Goal: Check status

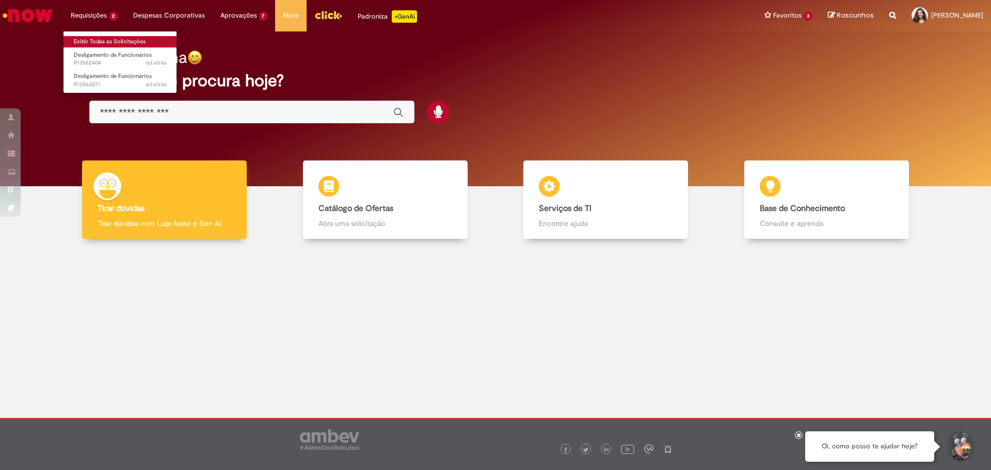
click at [104, 44] on link "Exibir Todas as Solicitações" at bounding box center [120, 41] width 114 height 11
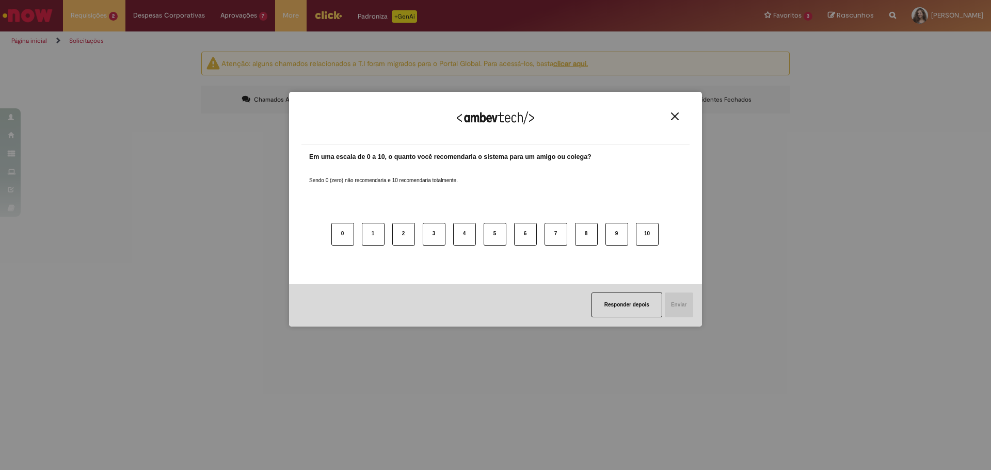
click at [675, 110] on div "Agradecemos seu feedback!" at bounding box center [495, 124] width 388 height 40
click at [677, 118] on img "Close" at bounding box center [675, 117] width 8 height 8
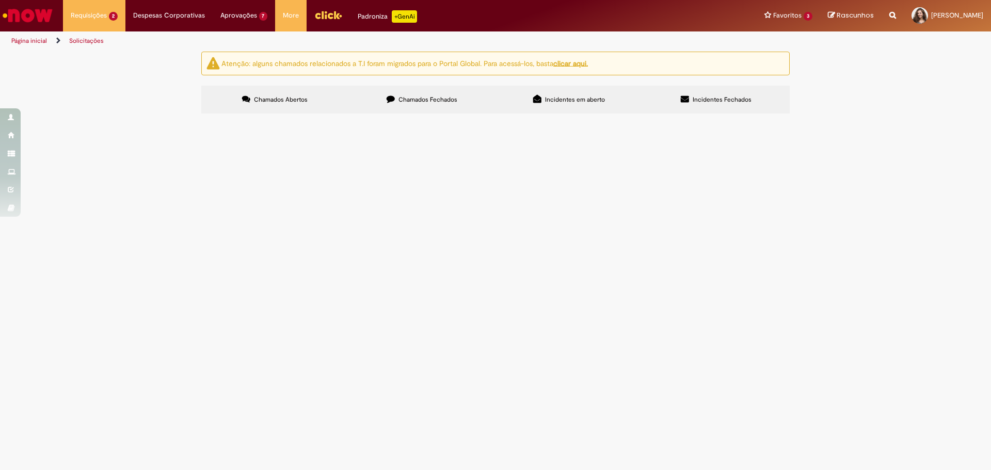
click at [0, 0] on span "olá, bom dia. Eu preciso, por favor, do cálculo prévio para desligamento para f…" at bounding box center [0, 0] width 0 height 0
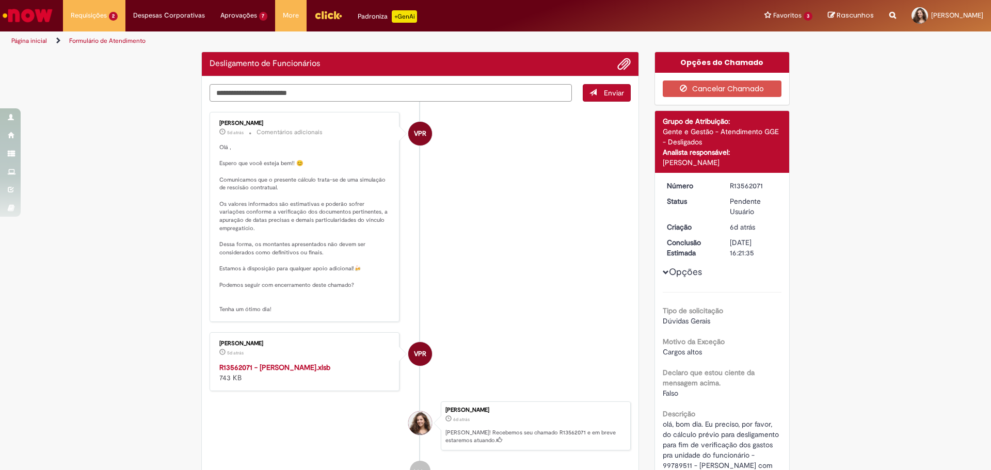
click at [333, 91] on textarea "Digite sua mensagem aqui..." at bounding box center [391, 93] width 362 height 18
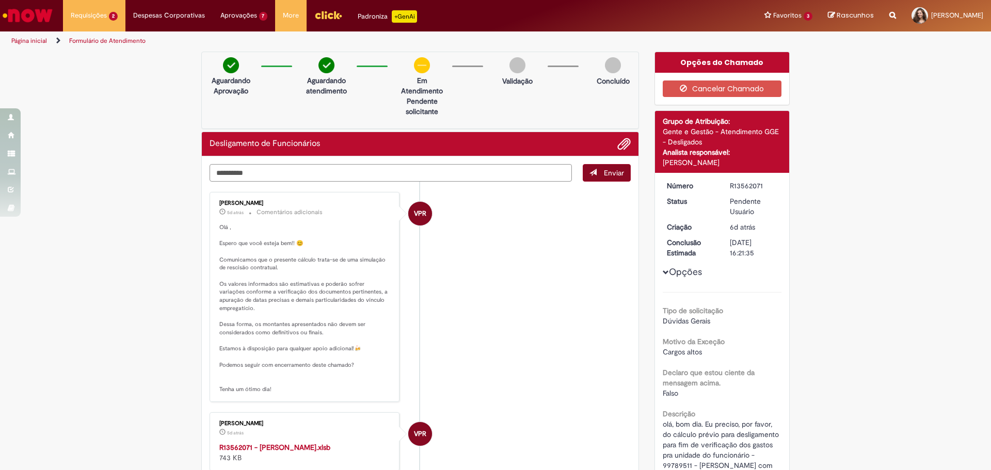
type textarea "**********"
click at [599, 166] on button "Enviar" at bounding box center [607, 173] width 48 height 18
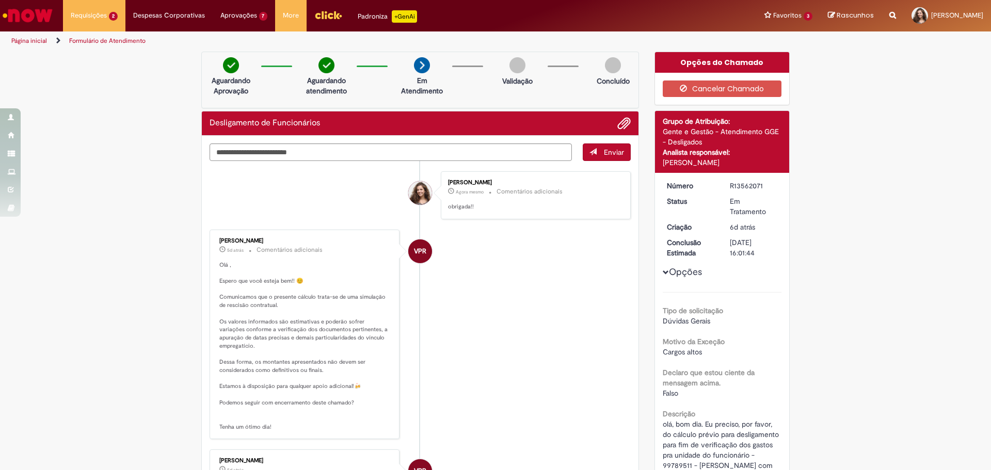
click at [26, 42] on link "Página inicial" at bounding box center [29, 41] width 36 height 8
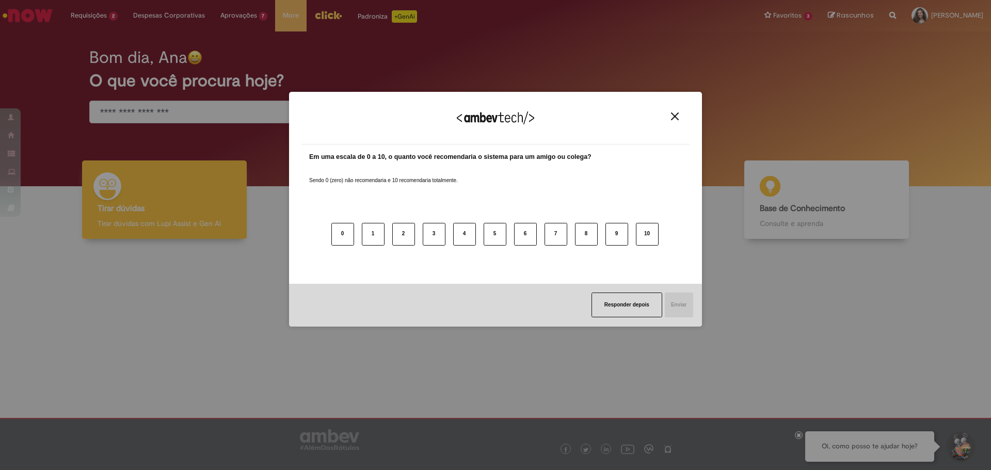
click at [671, 118] on button "Close" at bounding box center [675, 116] width 14 height 9
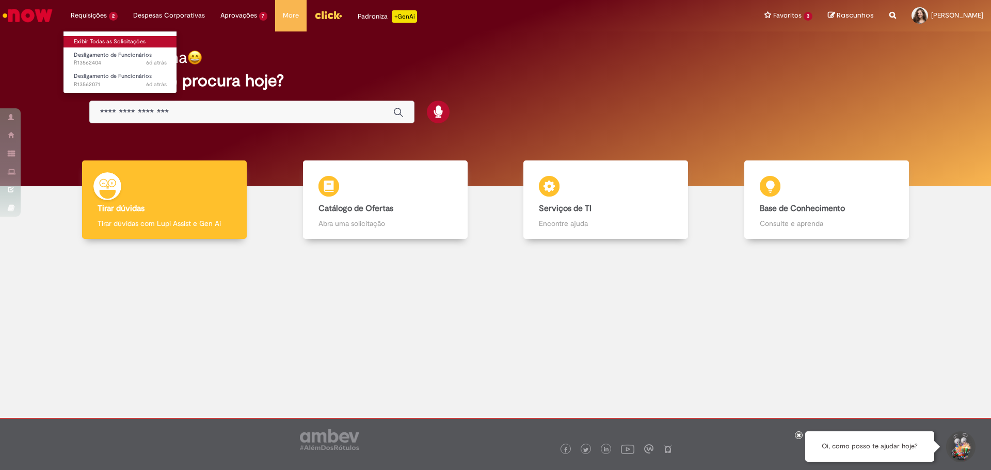
click at [119, 39] on link "Exibir Todas as Solicitações" at bounding box center [120, 41] width 114 height 11
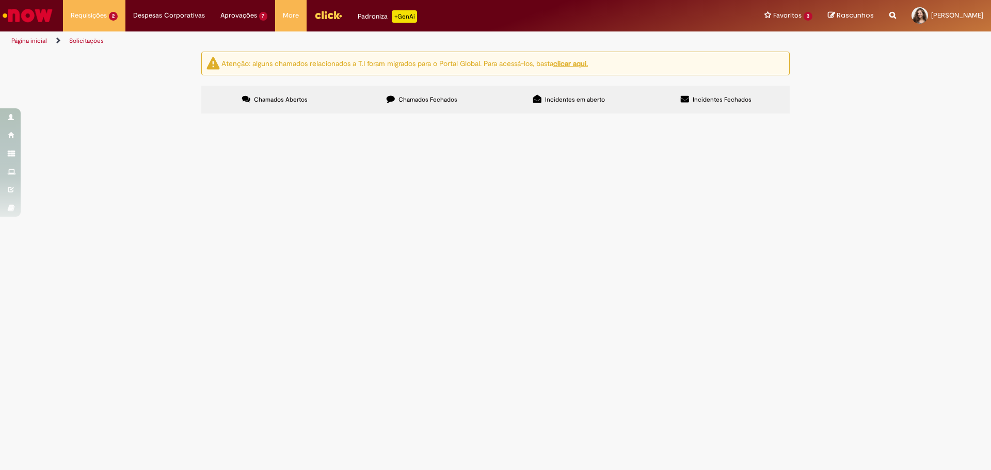
click at [0, 0] on span "olá, bom dia. Eu preciso, por favor, do cálculo prévio para desligamento para f…" at bounding box center [0, 0] width 0 height 0
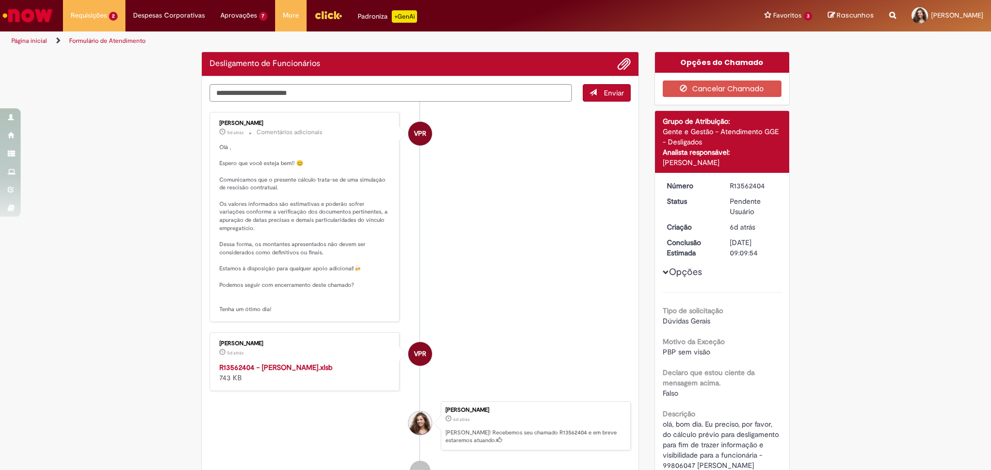
click at [322, 363] on strong "R13562404 - [PERSON_NAME].xlsb" at bounding box center [275, 367] width 113 height 9
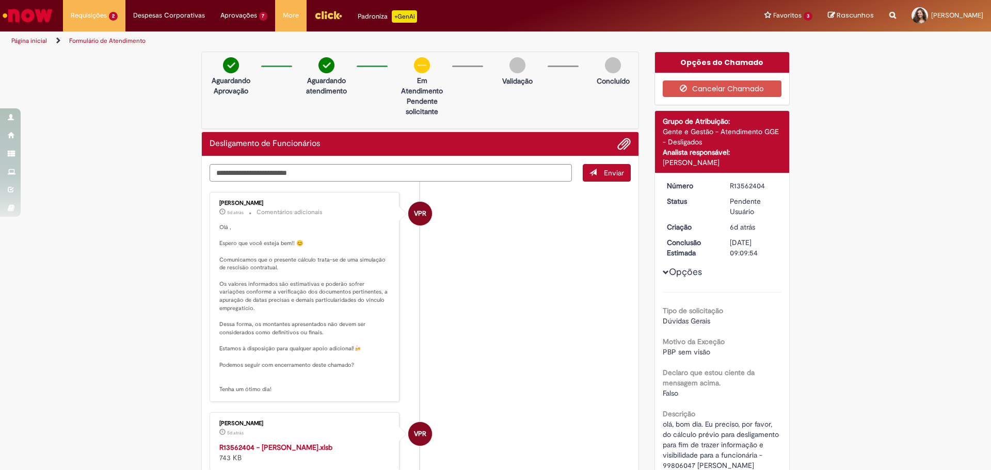
click at [46, 42] on link "Página inicial" at bounding box center [29, 41] width 36 height 8
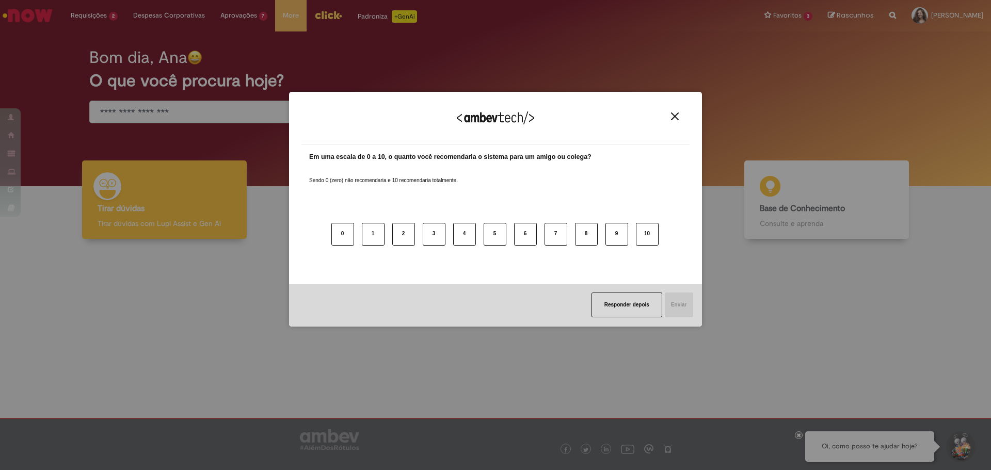
click at [665, 114] on div "Agradecemos seu feedback!" at bounding box center [495, 124] width 388 height 40
click at [668, 115] on button "Close" at bounding box center [675, 116] width 14 height 9
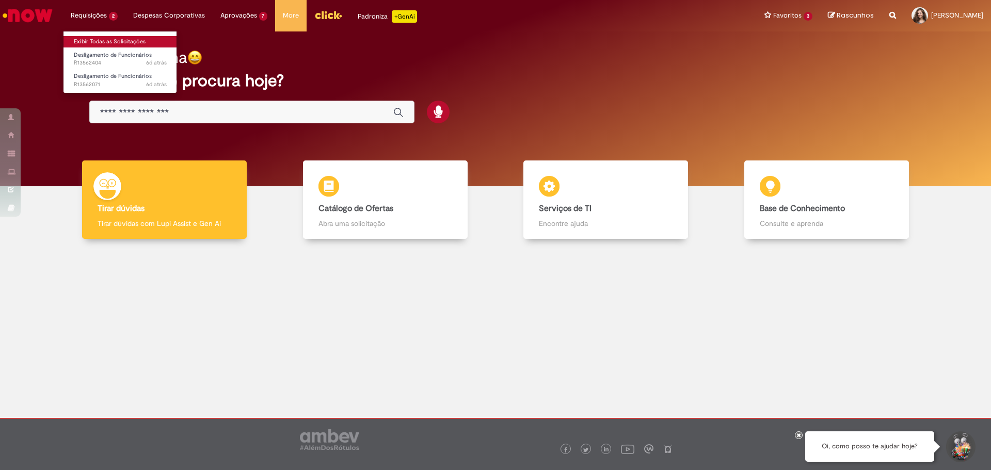
click at [109, 38] on link "Exibir Todas as Solicitações" at bounding box center [120, 41] width 114 height 11
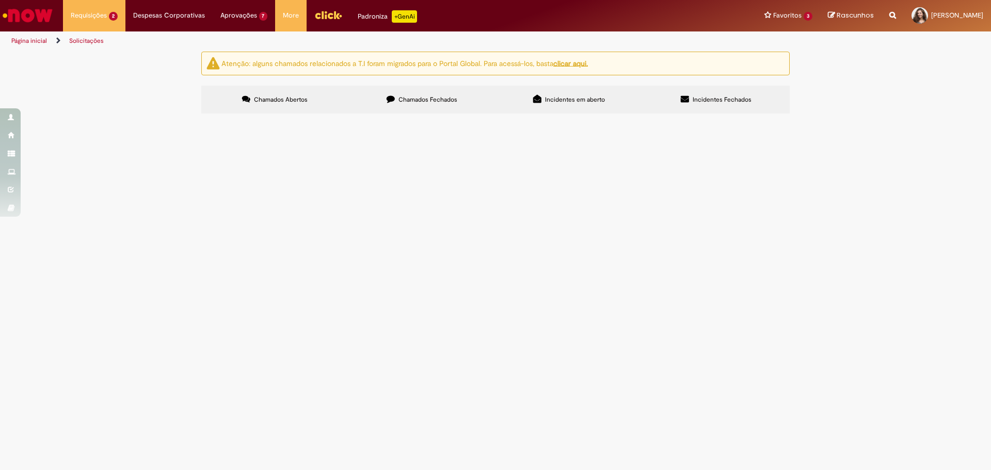
click at [402, 103] on span "Chamados Fechados" at bounding box center [428, 99] width 59 height 8
click at [0, 0] on span "Olá, boa tarde. Solicito, por favor, o pagamento retroativo da funcionária [PER…" at bounding box center [0, 0] width 0 height 0
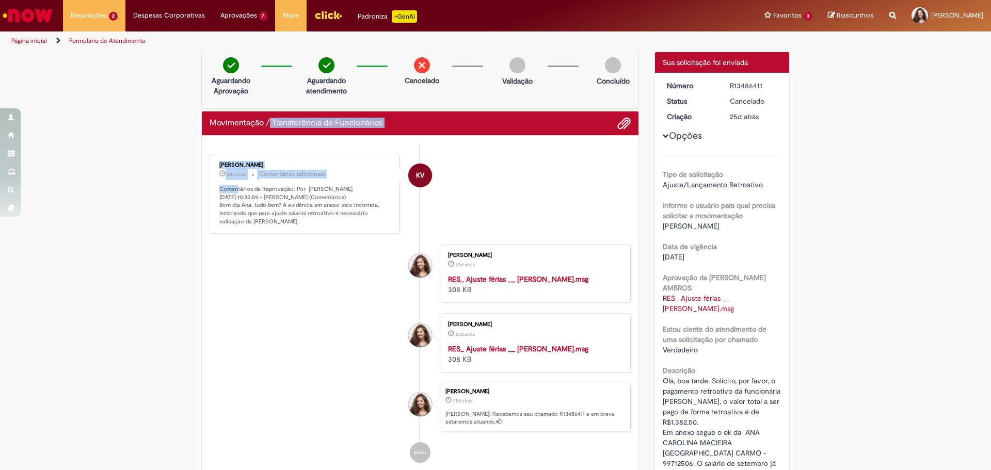
drag, startPoint x: 234, startPoint y: 132, endPoint x: 267, endPoint y: 131, distance: 33.0
click at [267, 131] on div "Movimentação / Transferência de Funcionários Enviar KV [PERSON_NAME] 22d atrás …" at bounding box center [420, 301] width 438 height 381
click at [298, 202] on p "Comentários da Reprovação: Por [PERSON_NAME] [DATE] 10:35:59 - [PERSON_NAME] (C…" at bounding box center [305, 205] width 172 height 41
drag, startPoint x: 253, startPoint y: 195, endPoint x: 294, endPoint y: 198, distance: 41.4
click at [294, 198] on p "Comentários da Reprovação: Por [PERSON_NAME] [DATE] 10:35:59 - [PERSON_NAME] (C…" at bounding box center [305, 205] width 172 height 41
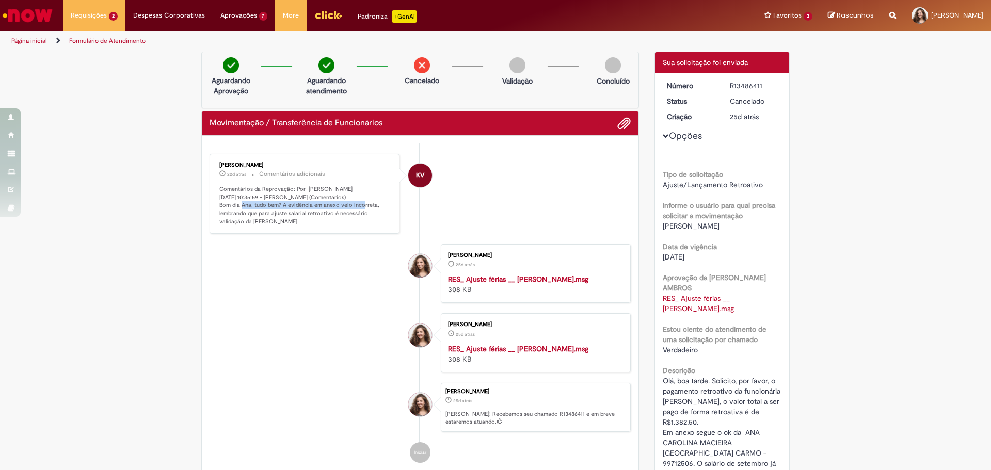
drag, startPoint x: 229, startPoint y: 205, endPoint x: 347, endPoint y: 205, distance: 118.7
click at [347, 205] on p "Comentários da Reprovação: Por [PERSON_NAME] [DATE] 10:35:59 - [PERSON_NAME] (C…" at bounding box center [305, 205] width 172 height 41
drag, startPoint x: 222, startPoint y: 212, endPoint x: 263, endPoint y: 220, distance: 41.5
click at [263, 220] on p "Comentários da Reprovação: Por [PERSON_NAME] [DATE] 10:35:59 - [PERSON_NAME] (C…" at bounding box center [305, 205] width 172 height 41
click at [279, 222] on p "Comentários da Reprovação: Por [PERSON_NAME] [DATE] 10:35:59 - [PERSON_NAME] (C…" at bounding box center [305, 205] width 172 height 41
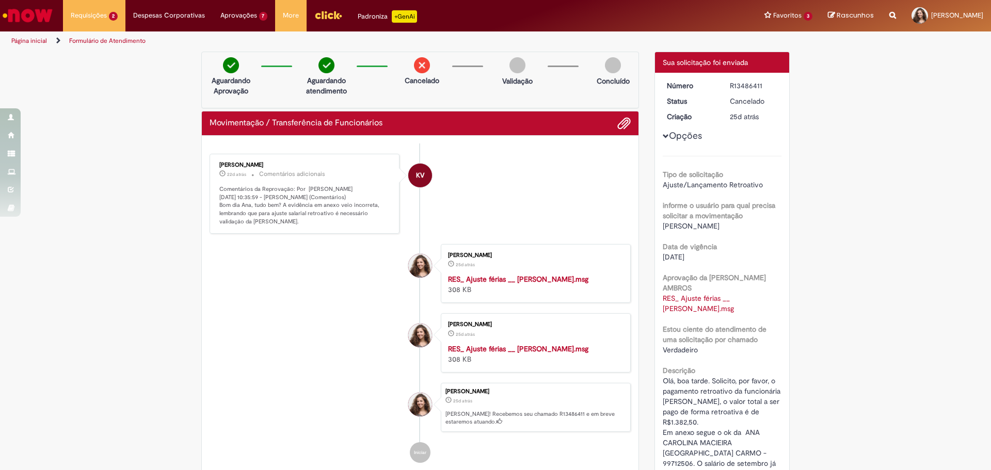
drag, startPoint x: 258, startPoint y: 222, endPoint x: 208, endPoint y: 191, distance: 58.9
click at [210, 191] on div "[PERSON_NAME] 22d atrás 22 dias atrás Comentários adicionais Comentários da Rep…" at bounding box center [305, 194] width 190 height 81
click at [325, 260] on li "[PERSON_NAME] 25d atrás 25 dias atrás RES_ Ajuste férias __ [PERSON_NAME].msg 3…" at bounding box center [420, 273] width 421 height 59
